Goal: Task Accomplishment & Management: Manage account settings

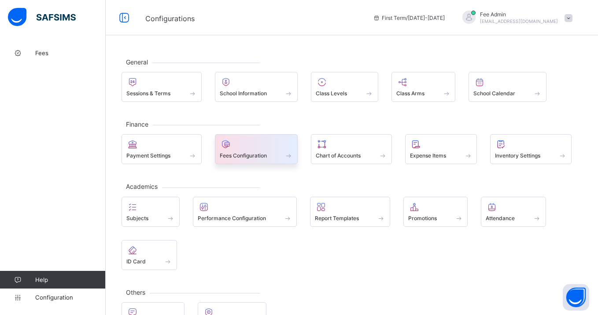
click at [279, 158] on div "Fees Configuration" at bounding box center [257, 155] width 74 height 7
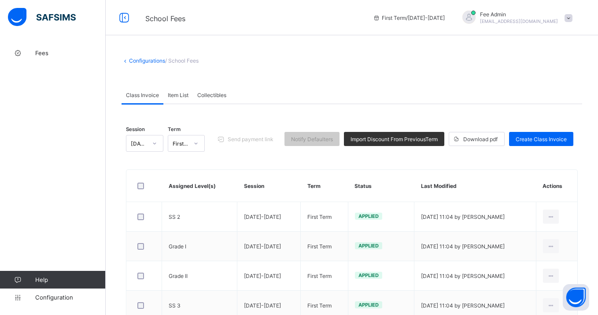
click at [174, 97] on span "Item List" at bounding box center [178, 95] width 21 height 7
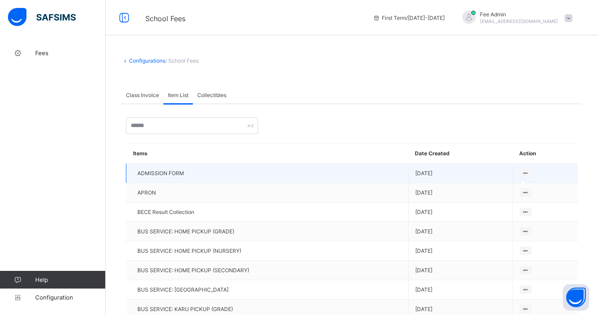
click at [528, 174] on icon at bounding box center [525, 173] width 7 height 7
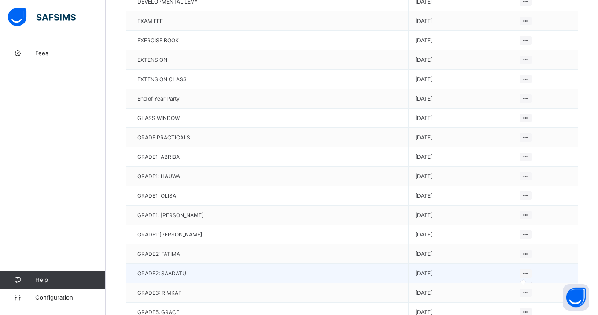
scroll to position [529, 0]
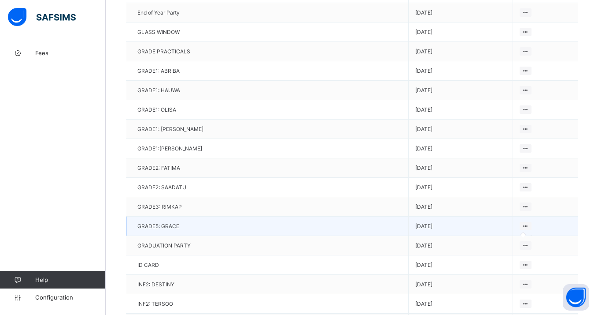
click at [526, 223] on icon at bounding box center [525, 226] width 7 height 7
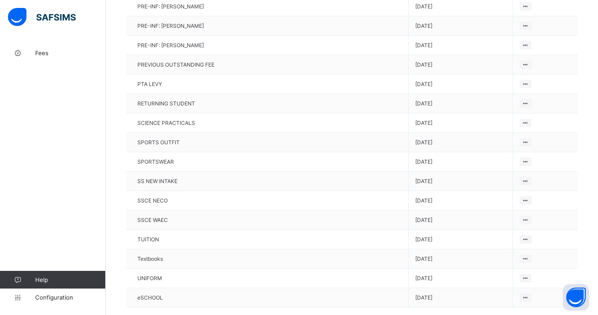
scroll to position [1217, 0]
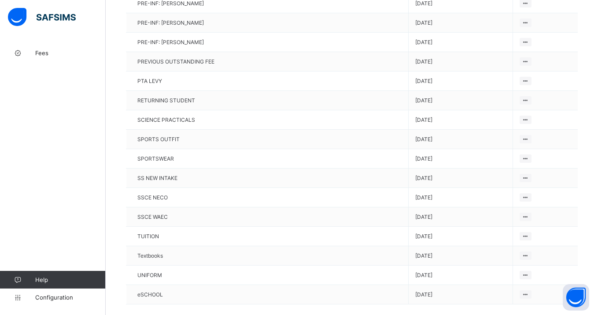
click at [526, 233] on icon at bounding box center [525, 236] width 7 height 7
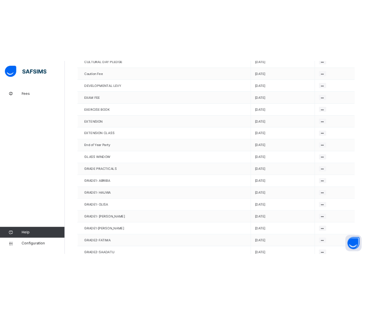
scroll to position [0, 0]
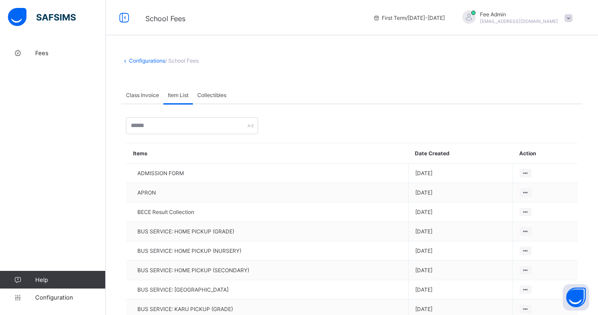
click at [517, 19] on span "[EMAIL_ADDRESS][DOMAIN_NAME]" at bounding box center [519, 21] width 78 height 5
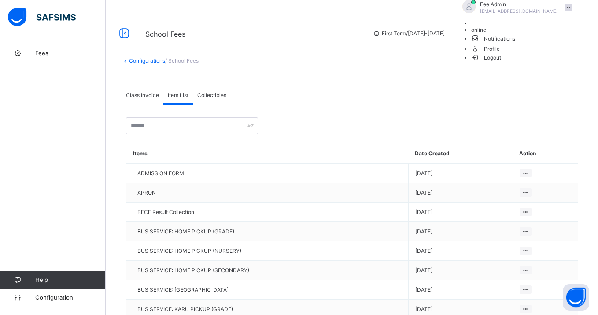
click at [502, 62] on span "Logout" at bounding box center [487, 57] width 30 height 9
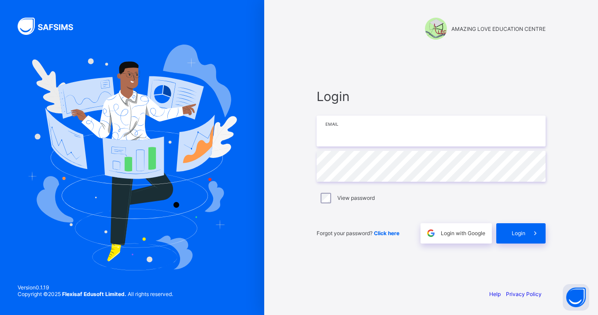
type input "**********"
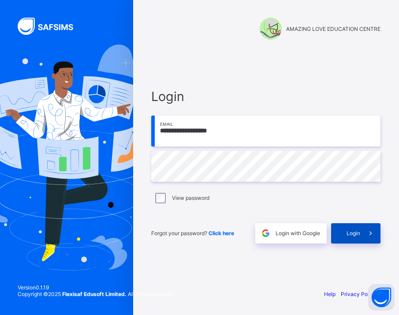
click at [369, 234] on icon at bounding box center [370, 233] width 9 height 8
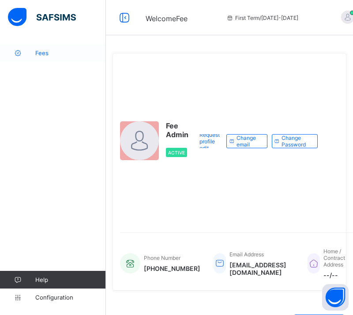
click at [51, 53] on span "Fees" at bounding box center [70, 52] width 71 height 7
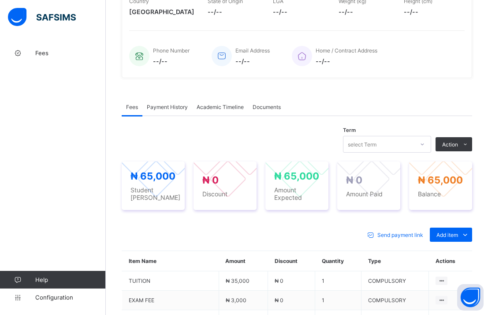
scroll to position [193, 0]
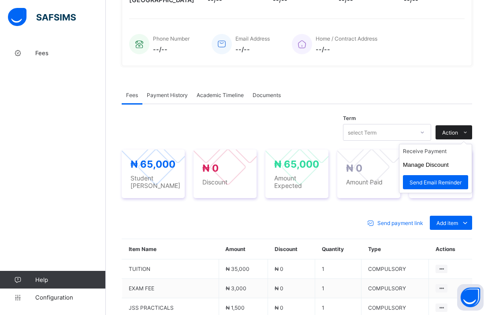
click at [449, 129] on span "Action" at bounding box center [450, 132] width 16 height 7
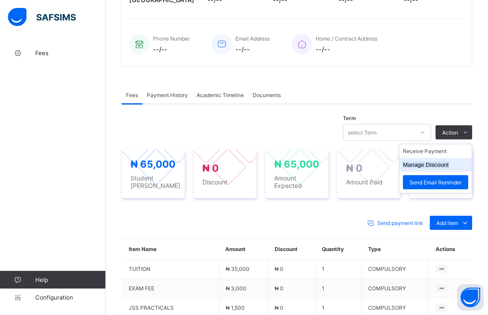
click at [423, 164] on button "Manage Discount" at bounding box center [426, 164] width 46 height 7
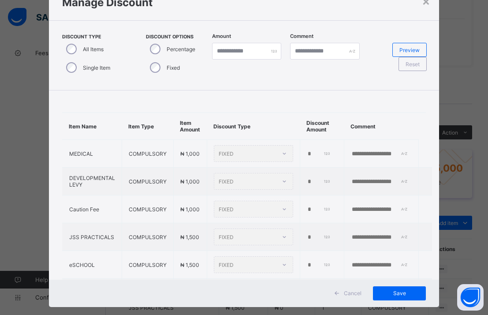
scroll to position [37, 0]
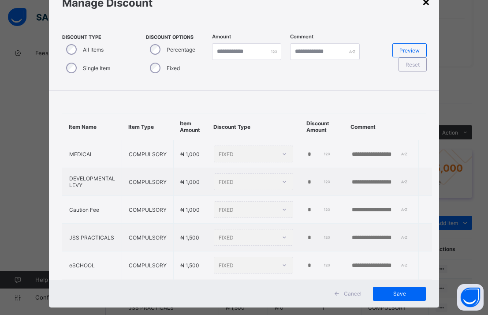
click at [423, 4] on div "×" at bounding box center [426, 1] width 8 height 15
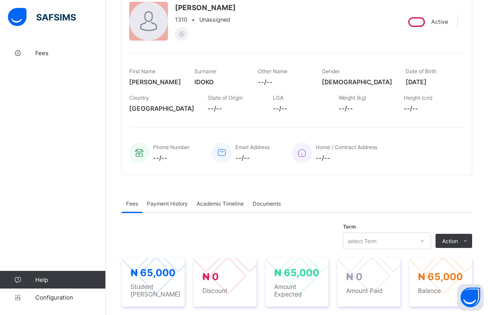
scroll to position [0, 0]
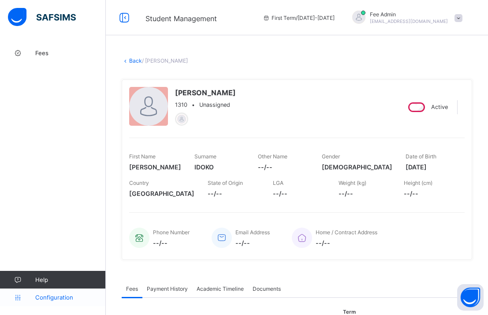
click at [65, 299] on span "Configuration" at bounding box center [70, 296] width 70 height 7
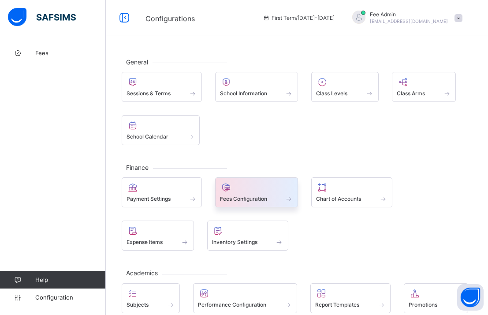
click at [270, 202] on div "Fees Configuration" at bounding box center [257, 198] width 74 height 7
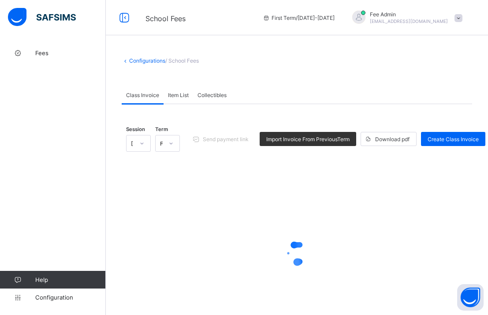
click at [175, 94] on span "Item List" at bounding box center [178, 95] width 21 height 7
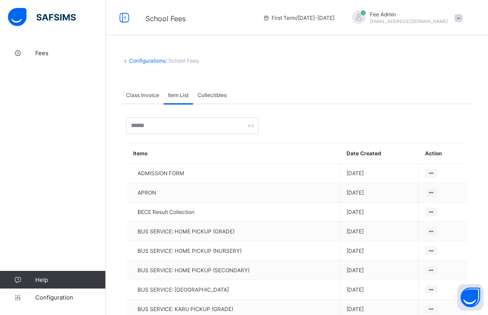
click at [207, 90] on div "Collectibles" at bounding box center [212, 95] width 38 height 18
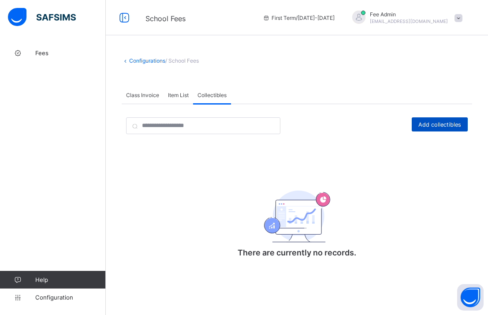
click at [430, 126] on span "Add collectibles" at bounding box center [439, 124] width 43 height 7
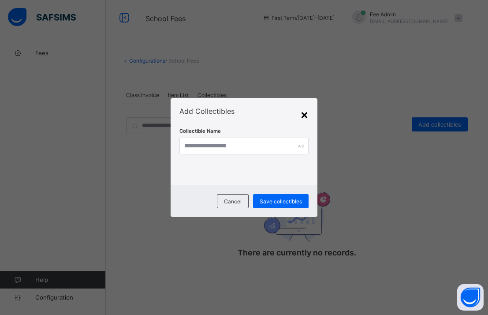
click at [302, 111] on div "×" at bounding box center [304, 114] width 8 height 15
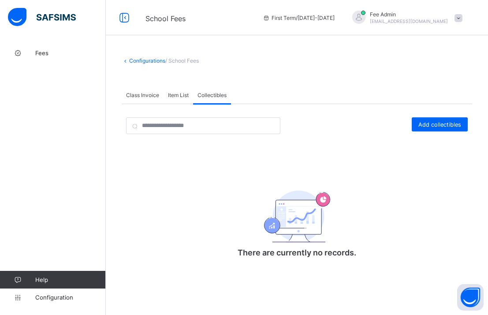
click at [136, 96] on span "Class Invoice" at bounding box center [142, 95] width 33 height 7
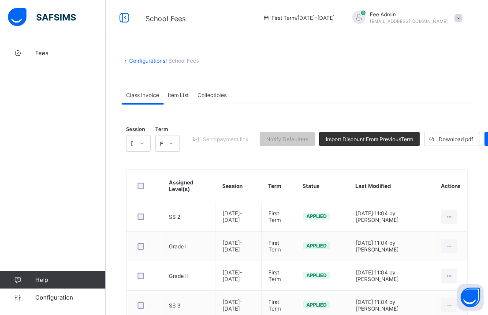
scroll to position [4, 0]
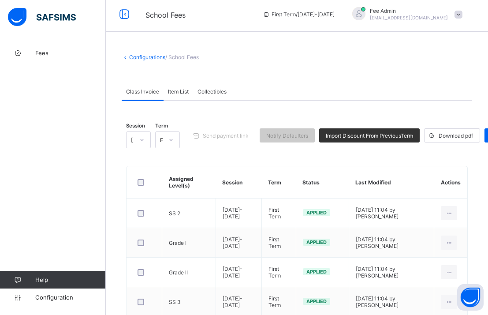
click at [123, 57] on icon at bounding box center [125, 57] width 7 height 7
click at [129, 58] on icon at bounding box center [125, 57] width 7 height 7
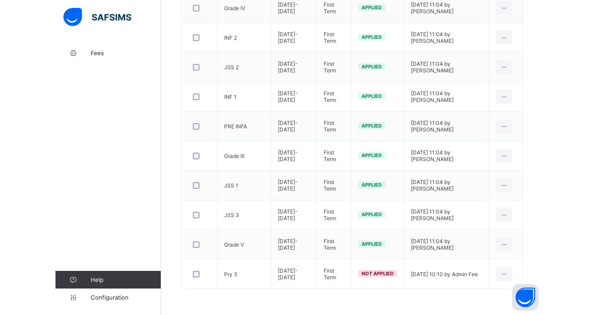
scroll to position [0, 0]
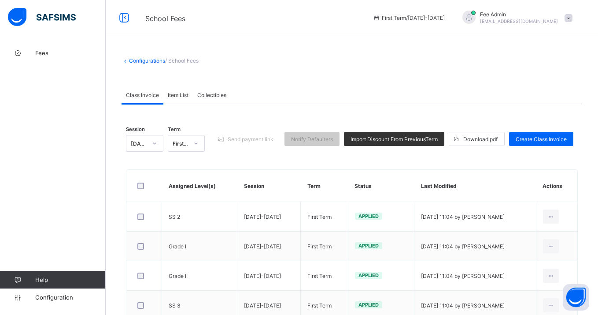
click at [184, 98] on div "Item List" at bounding box center [178, 95] width 30 height 18
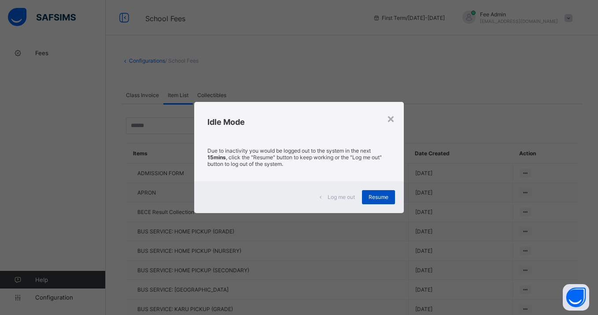
click at [379, 198] on span "Resume" at bounding box center [379, 196] width 20 height 7
